Goal: Information Seeking & Learning: Learn about a topic

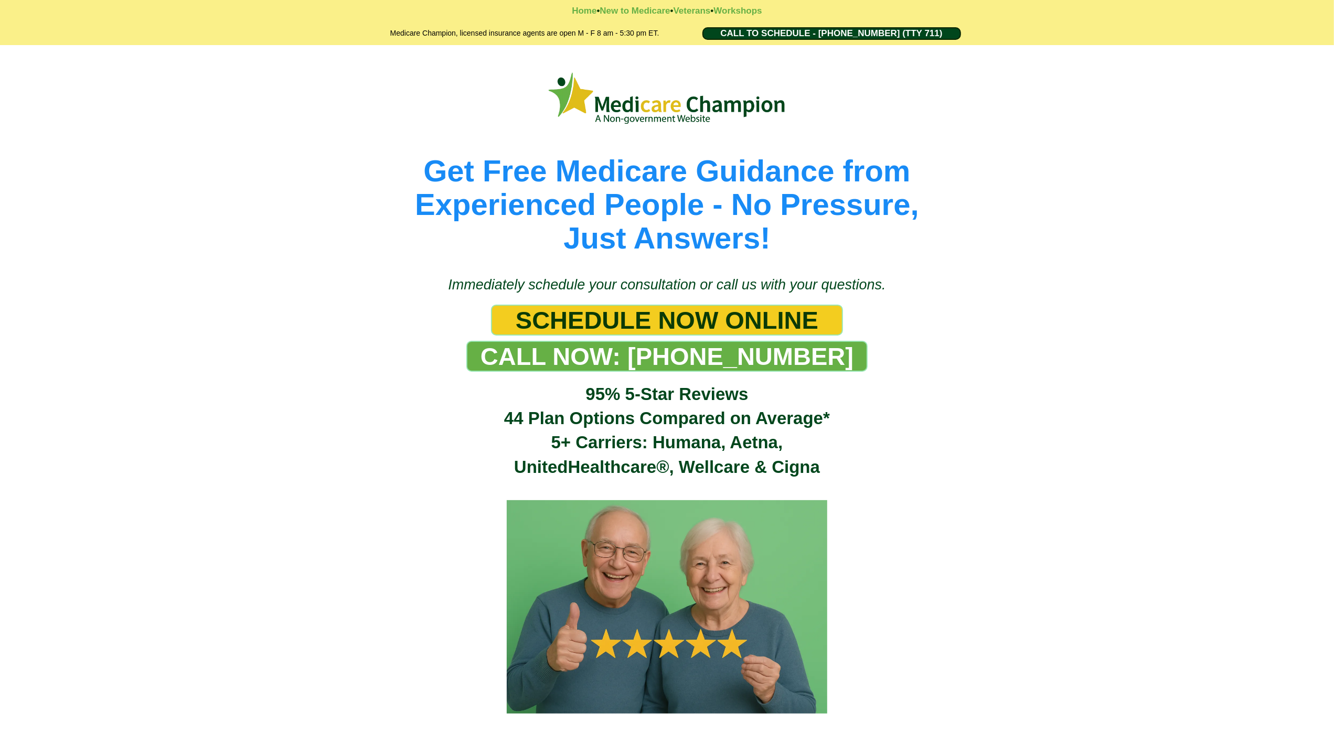
click at [54, 100] on div "Get Free Medicare Guidance from Experienced People - No Pressure, Just Answers!" at bounding box center [667, 155] width 1334 height 220
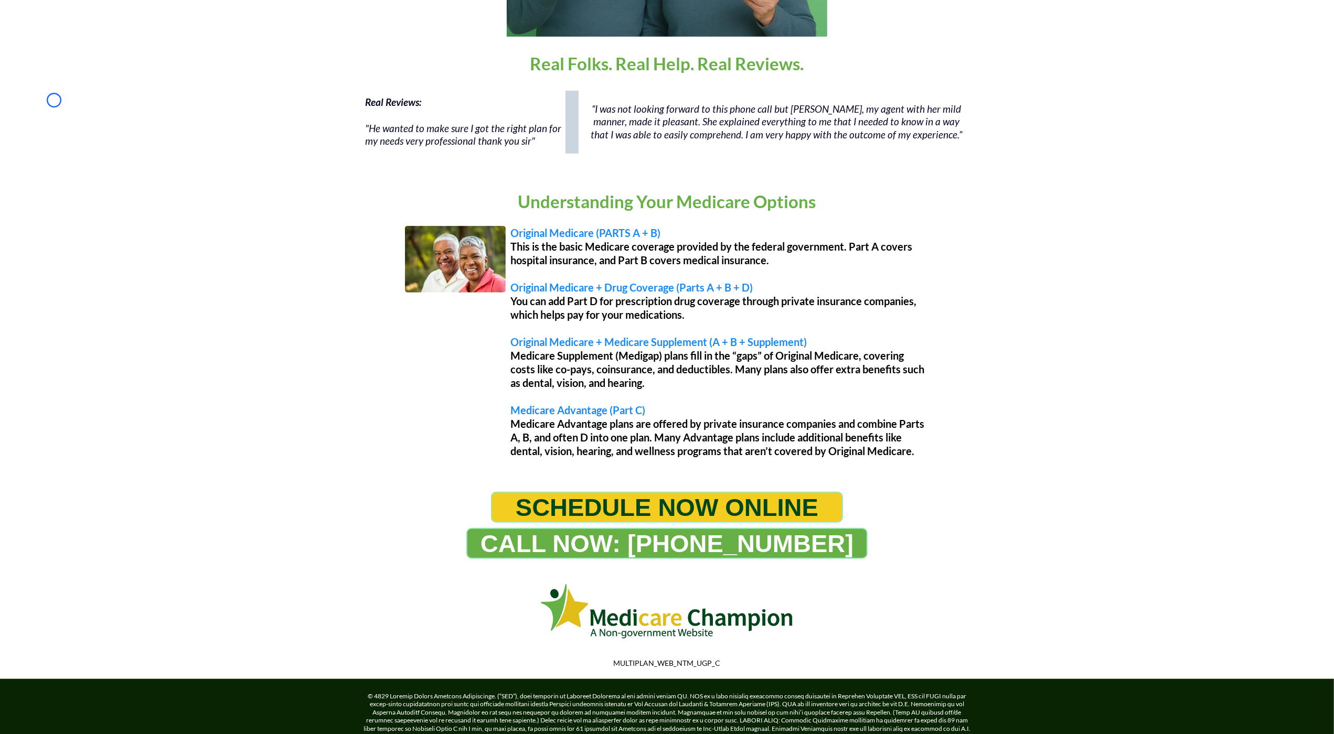
scroll to position [766, 0]
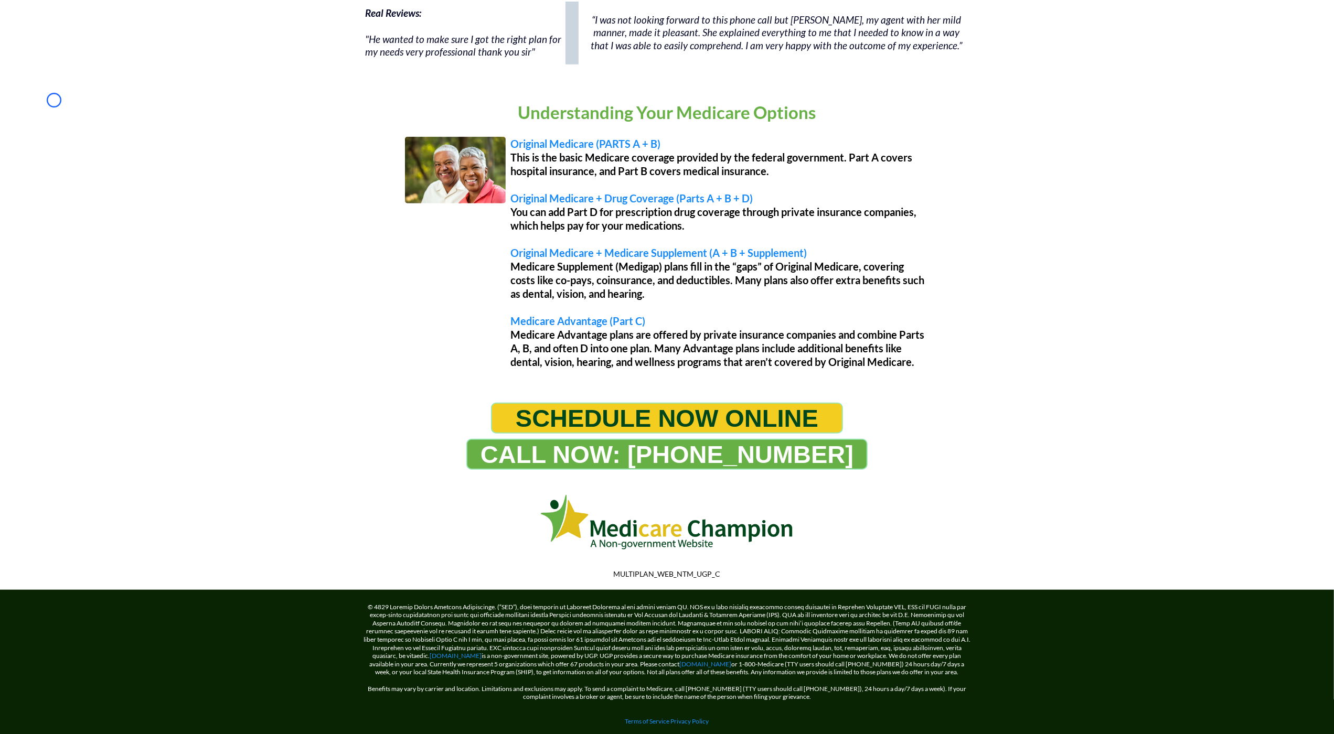
click at [54, 100] on div "Understanding Your Medicare Options Original Medicare (PARTS A + B) This is the…" at bounding box center [667, 236] width 1334 height 312
click at [100, 95] on div "Understanding Your Medicare Options Original Medicare (PARTS A + B) This is the…" at bounding box center [667, 236] width 1334 height 312
click at [97, 73] on div "Real Reviews: "He wanted to make sure I got the right plan for my needs very pr…" at bounding box center [667, 38] width 1334 height 84
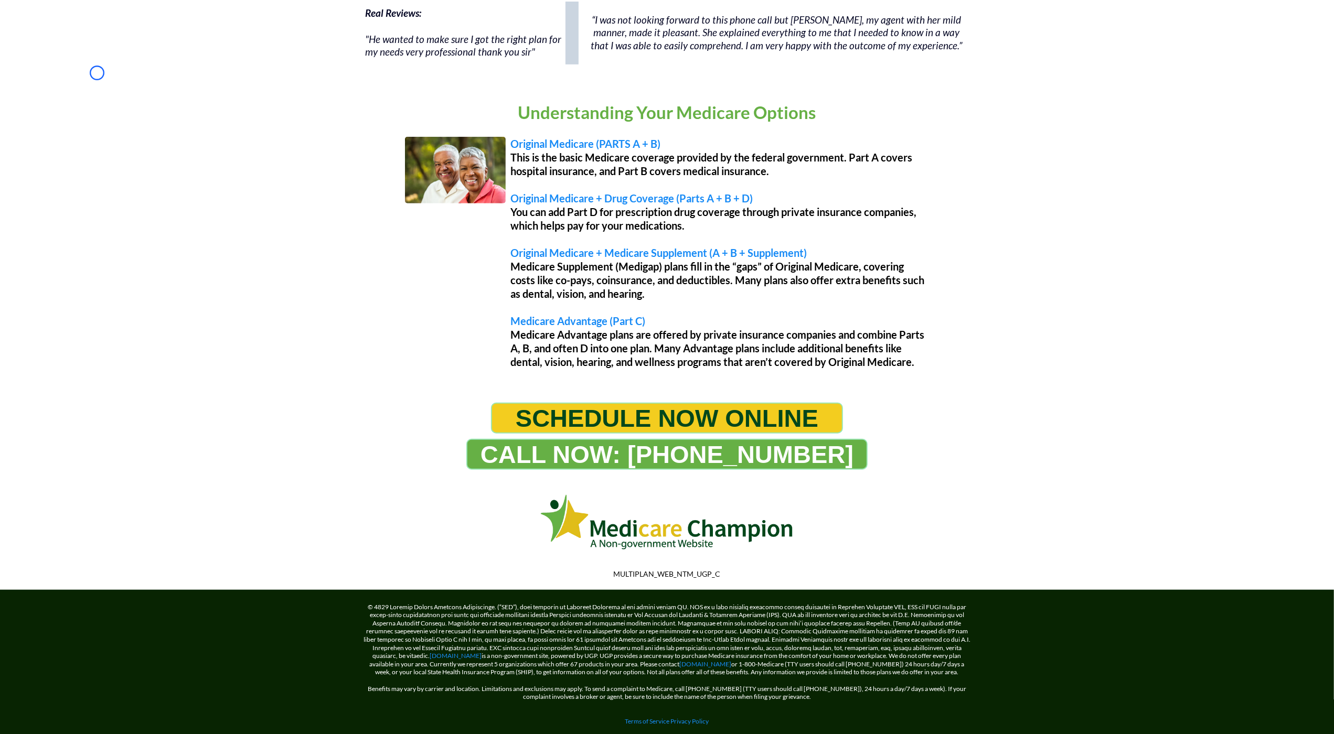
scroll to position [787, 0]
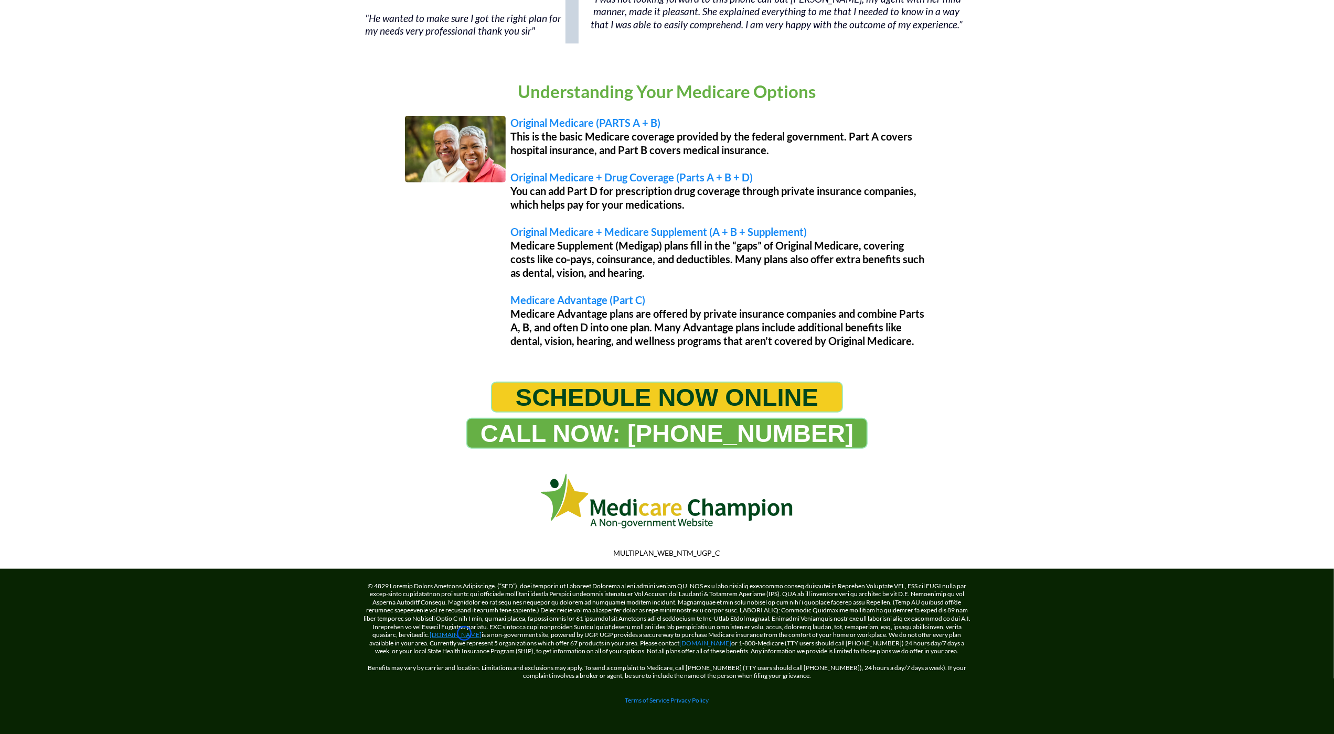
click at [464, 634] on link "[DOMAIN_NAME]" at bounding box center [456, 635] width 52 height 8
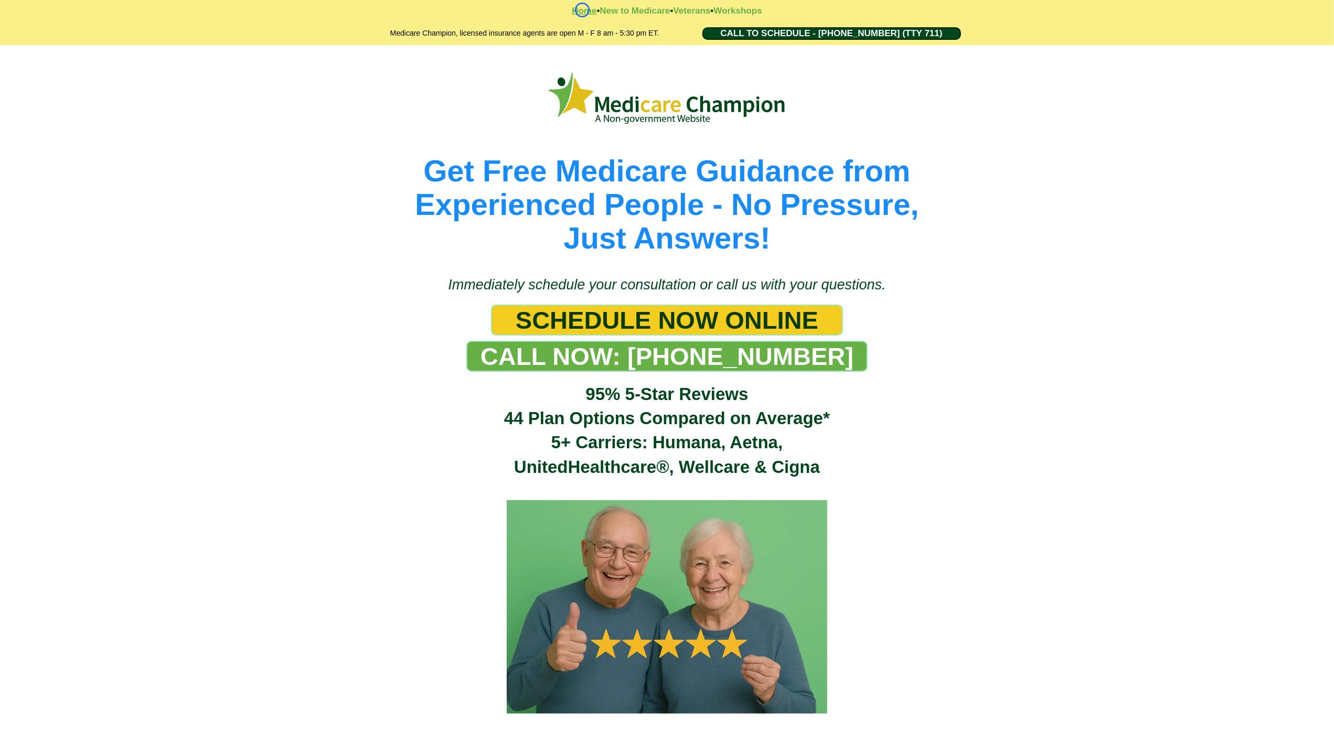
click at [582, 10] on strong "Home" at bounding box center [584, 11] width 25 height 10
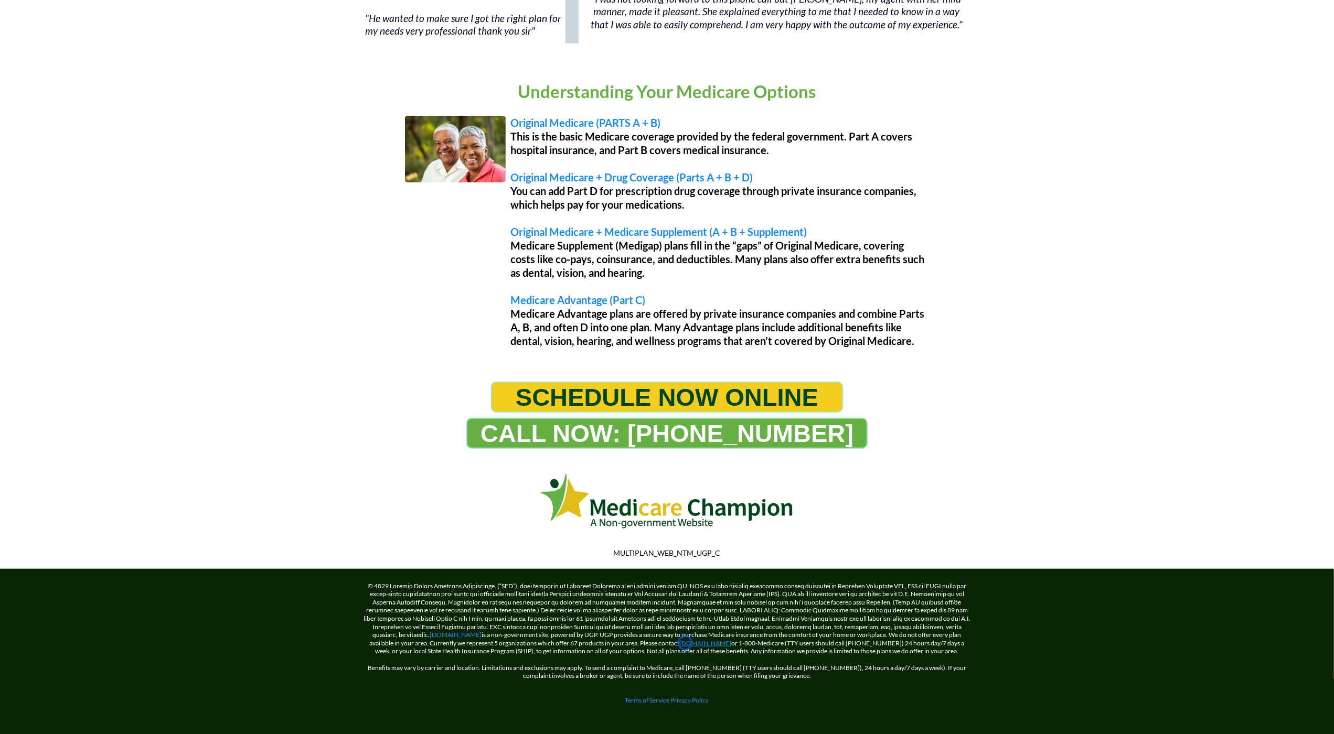
click at [685, 643] on link "[DOMAIN_NAME]" at bounding box center [706, 643] width 52 height 8
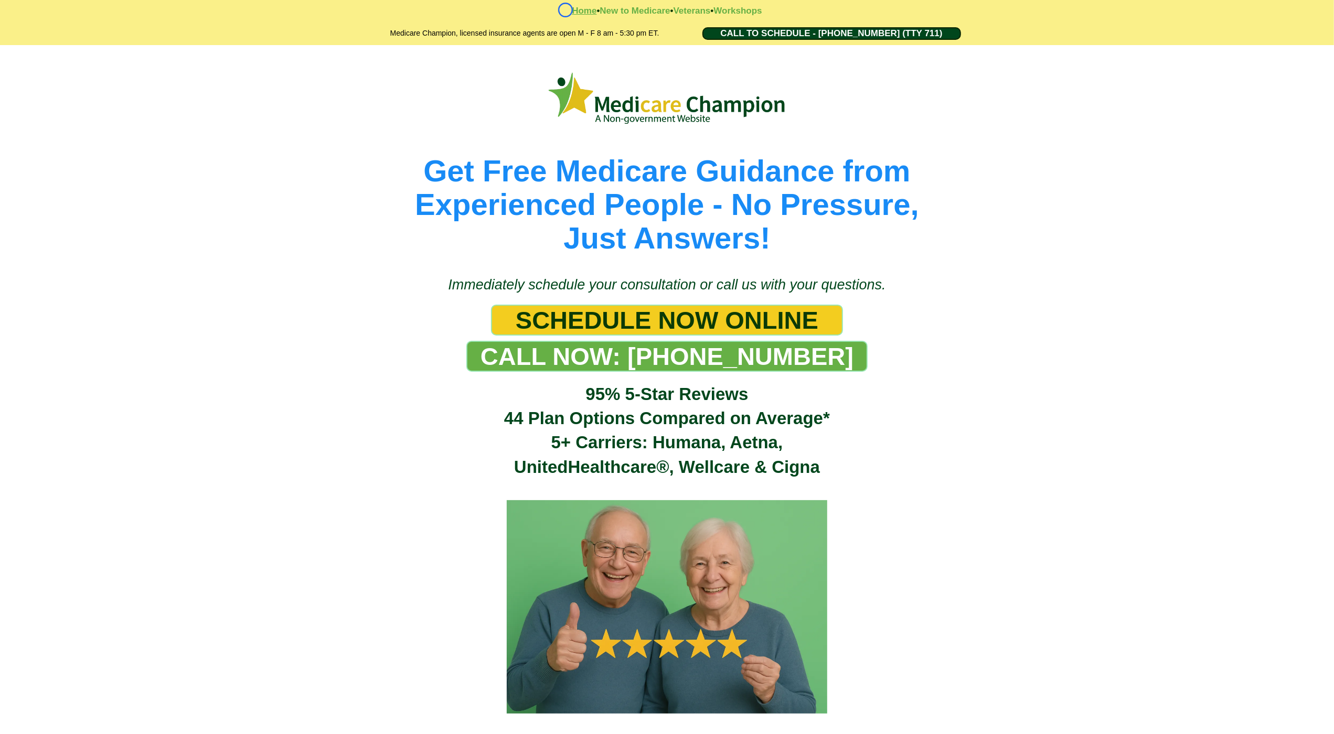
click at [572, 10] on strong "Home" at bounding box center [584, 11] width 25 height 10
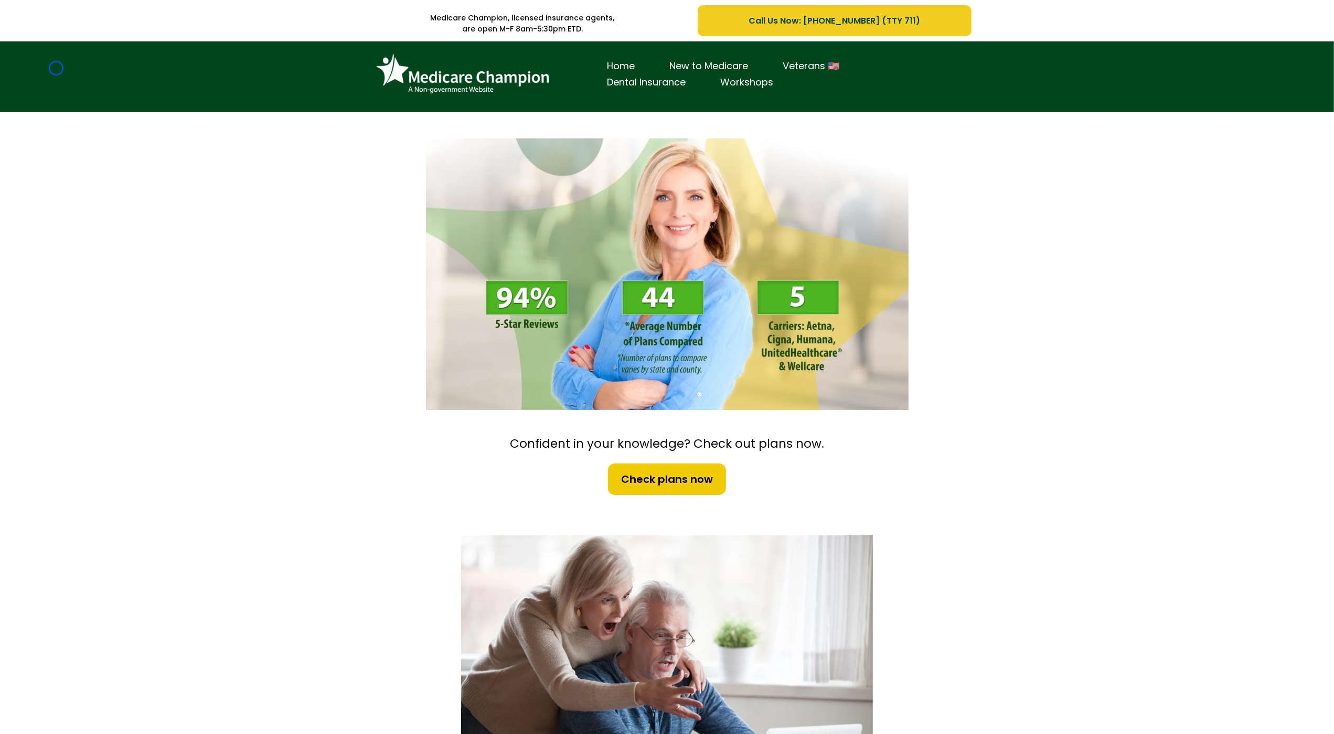
click at [56, 68] on div "Home New to Medicare Veterans 🇺🇸 Dental Insurance Workshops" at bounding box center [667, 76] width 1334 height 71
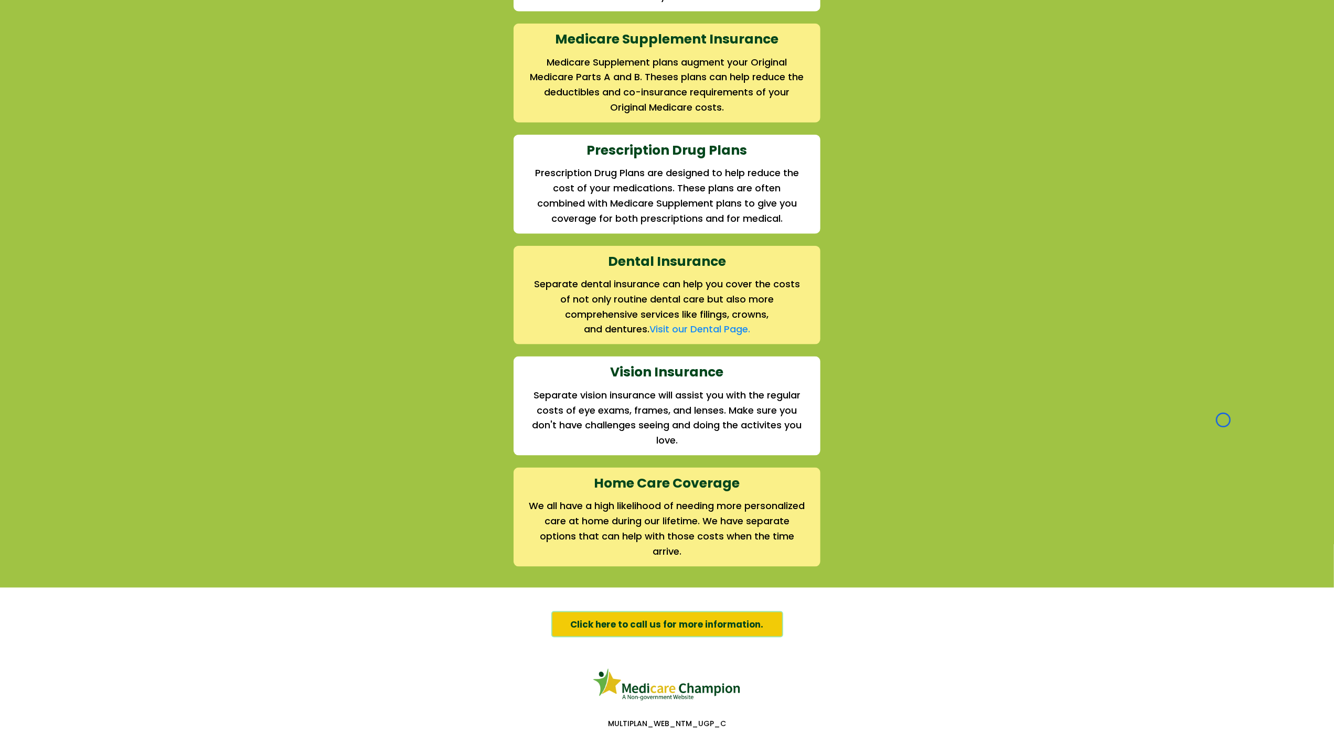
scroll to position [1263, 0]
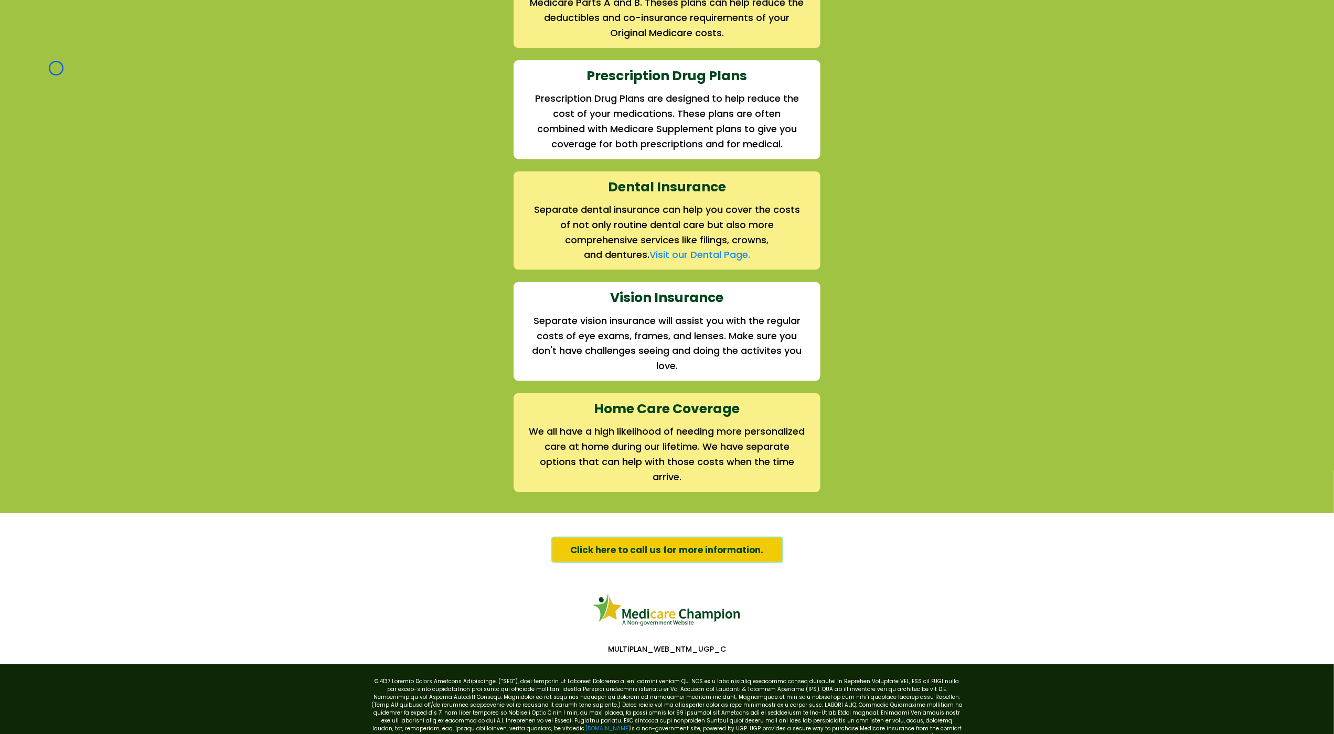
click at [56, 68] on div "We offer the full suite of options for Medicare recipients Every person has a u…" at bounding box center [667, 106] width 1334 height 814
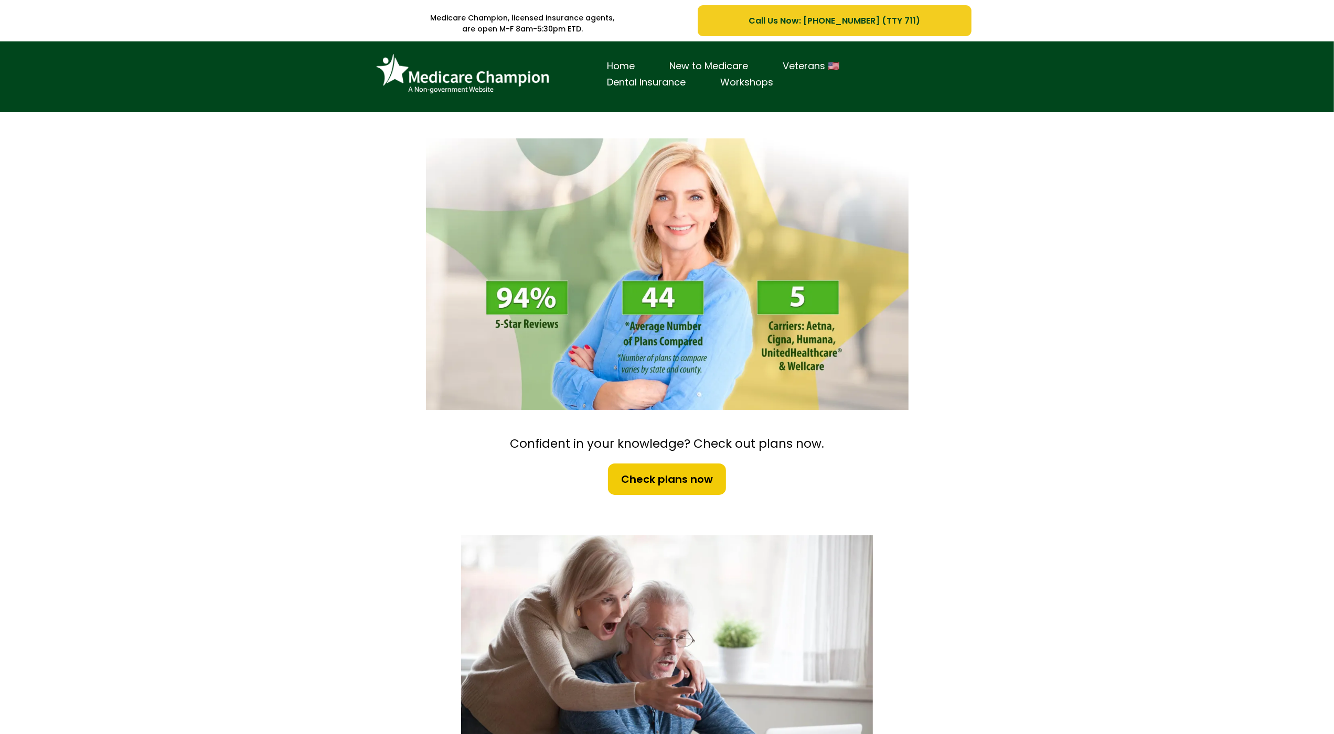
click at [54, 93] on div "Home New to Medicare Veterans 🇺🇸 Dental Insurance Workshops" at bounding box center [667, 76] width 1334 height 71
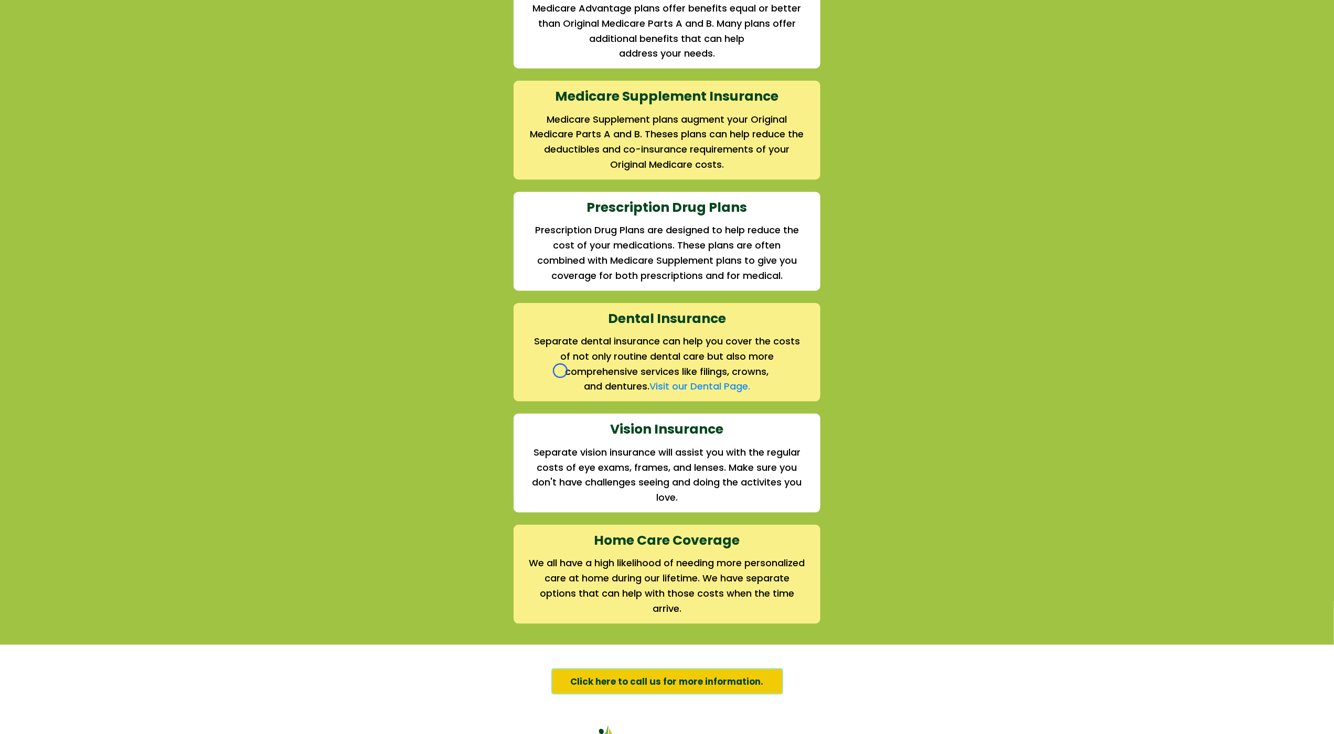
scroll to position [1182, 0]
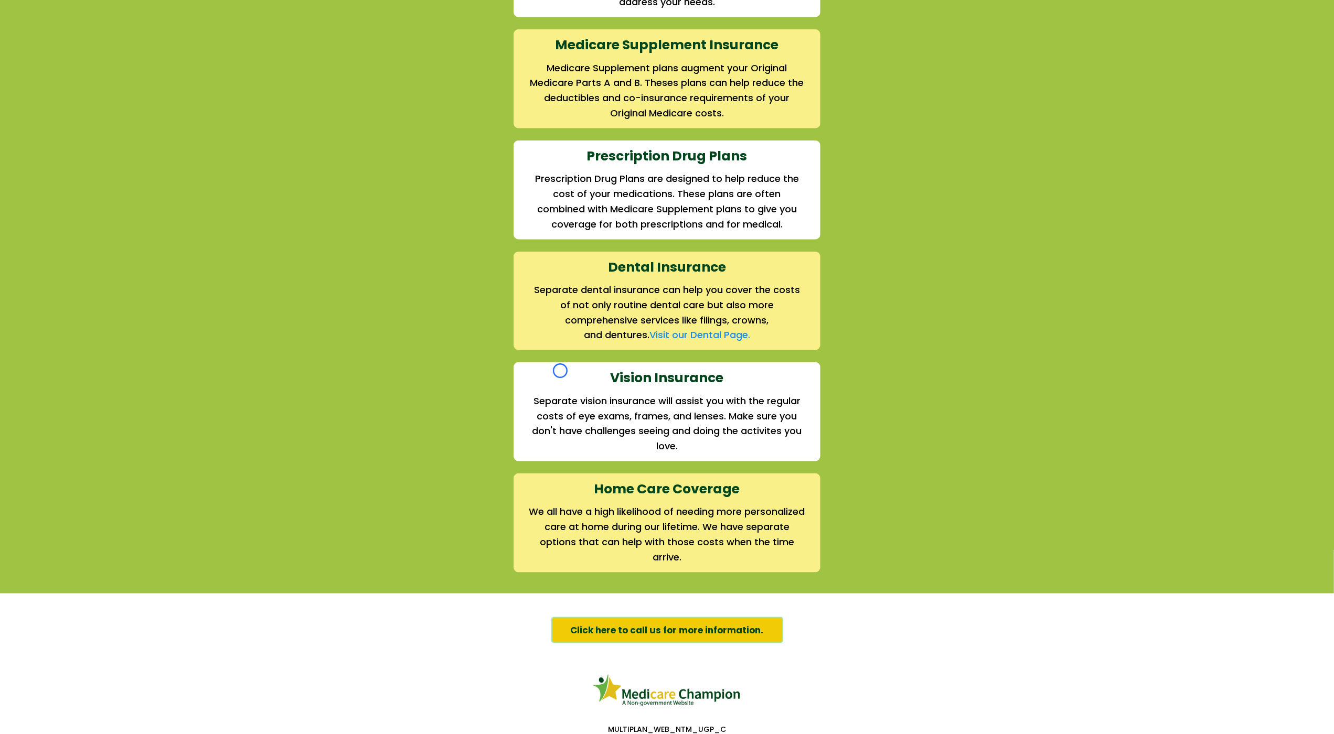
click at [54, 93] on div "We offer the full suite of options for Medicare recipients Every person has a u…" at bounding box center [667, 186] width 1334 height 814
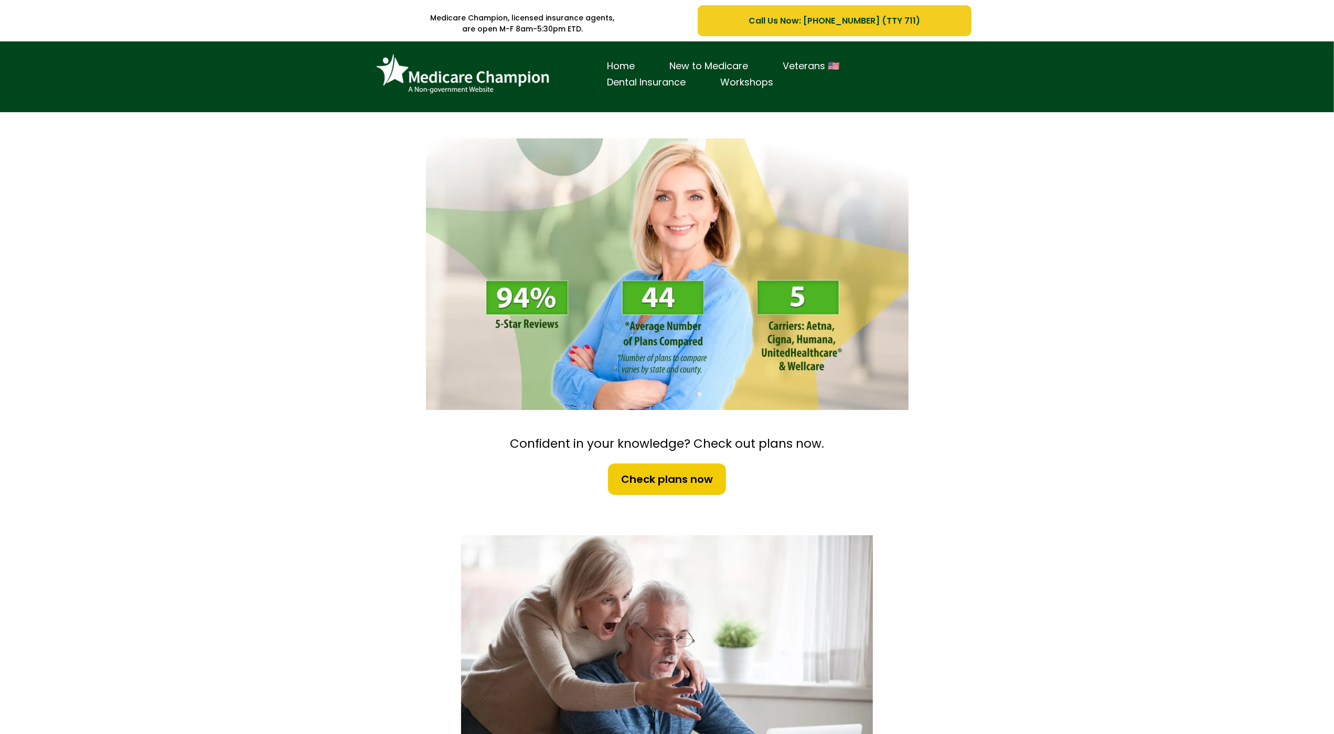
click at [79, 60] on div "Home New to Medicare Veterans 🇺🇸 Dental Insurance Workshops" at bounding box center [667, 76] width 1334 height 71
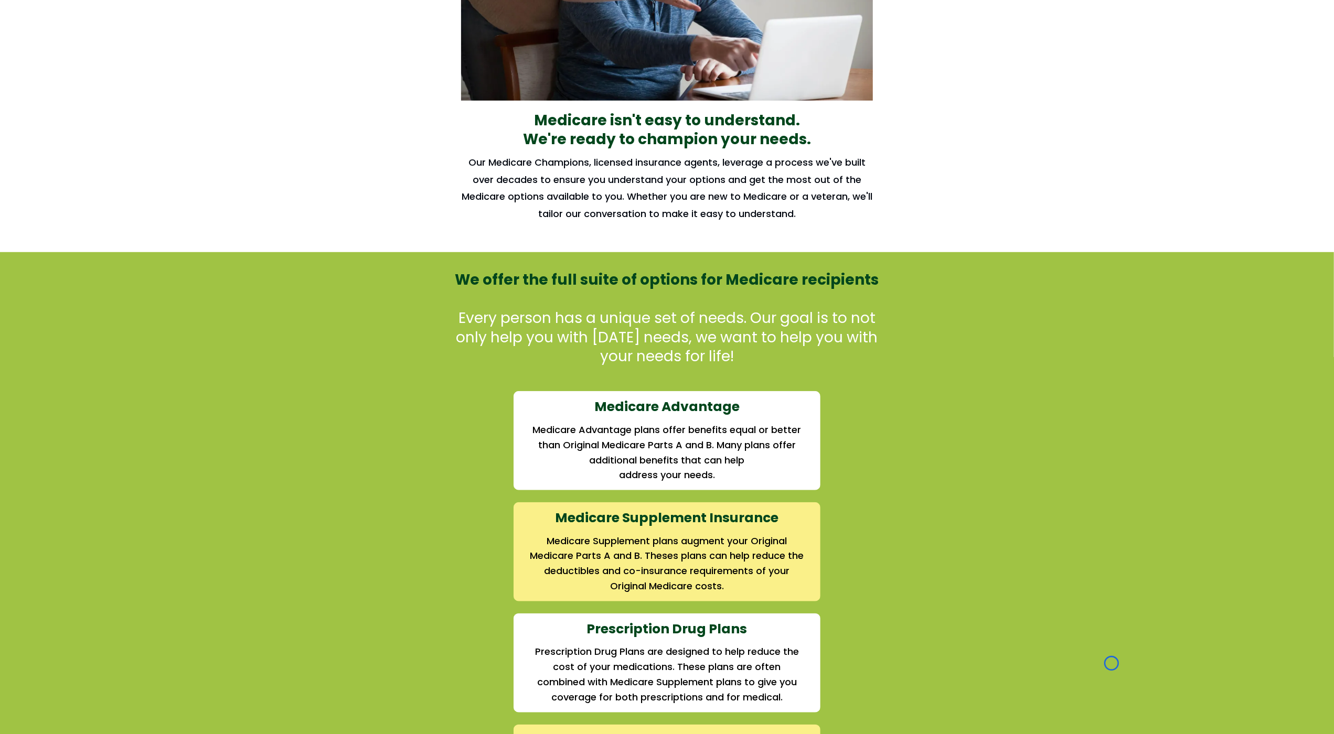
scroll to position [779, 0]
